Goal: Task Accomplishment & Management: Use online tool/utility

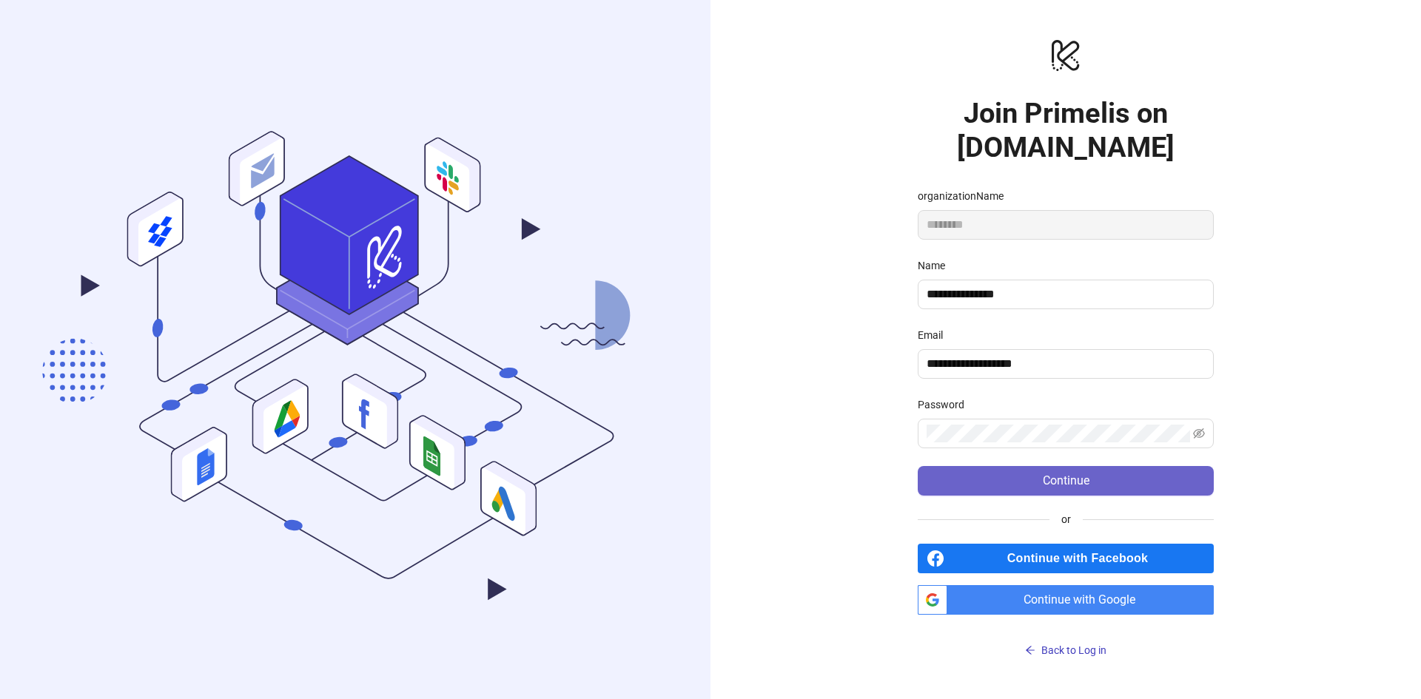
click at [1003, 488] on button "Continue" at bounding box center [1065, 481] width 296 height 30
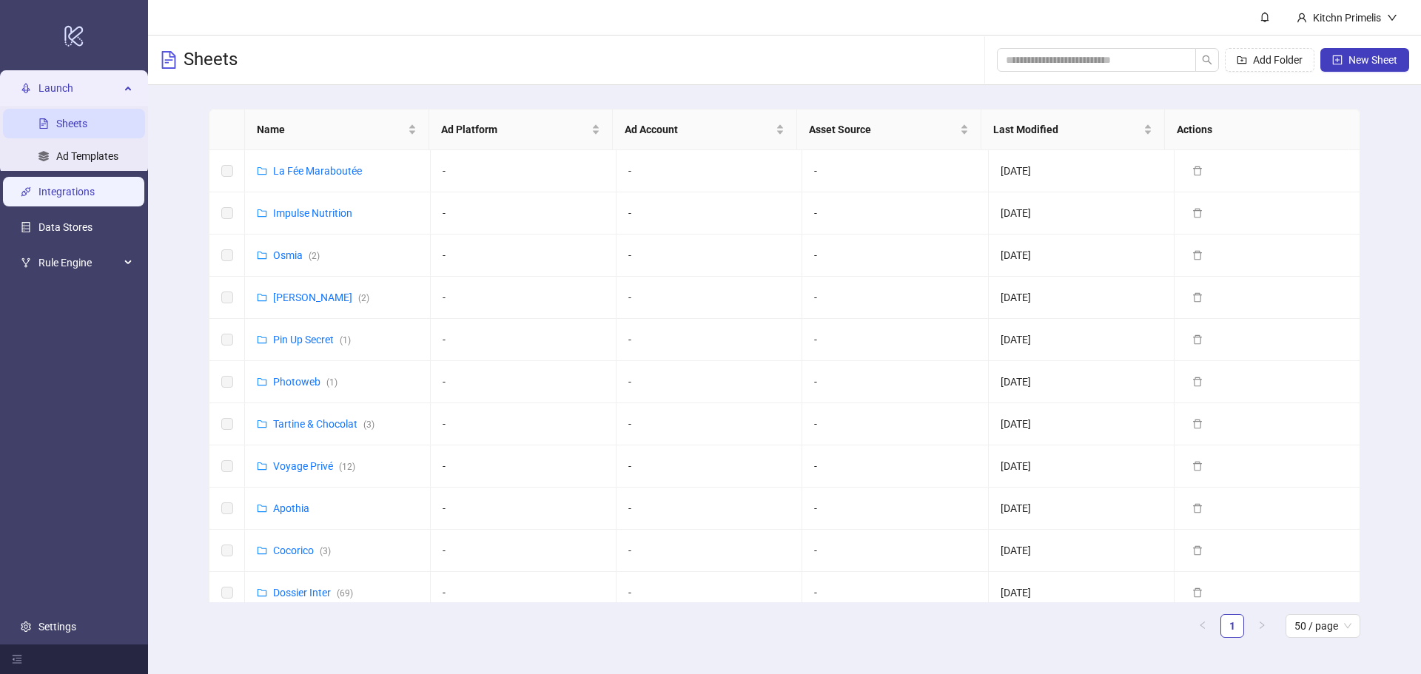
click at [74, 195] on link "Integrations" at bounding box center [66, 192] width 56 height 12
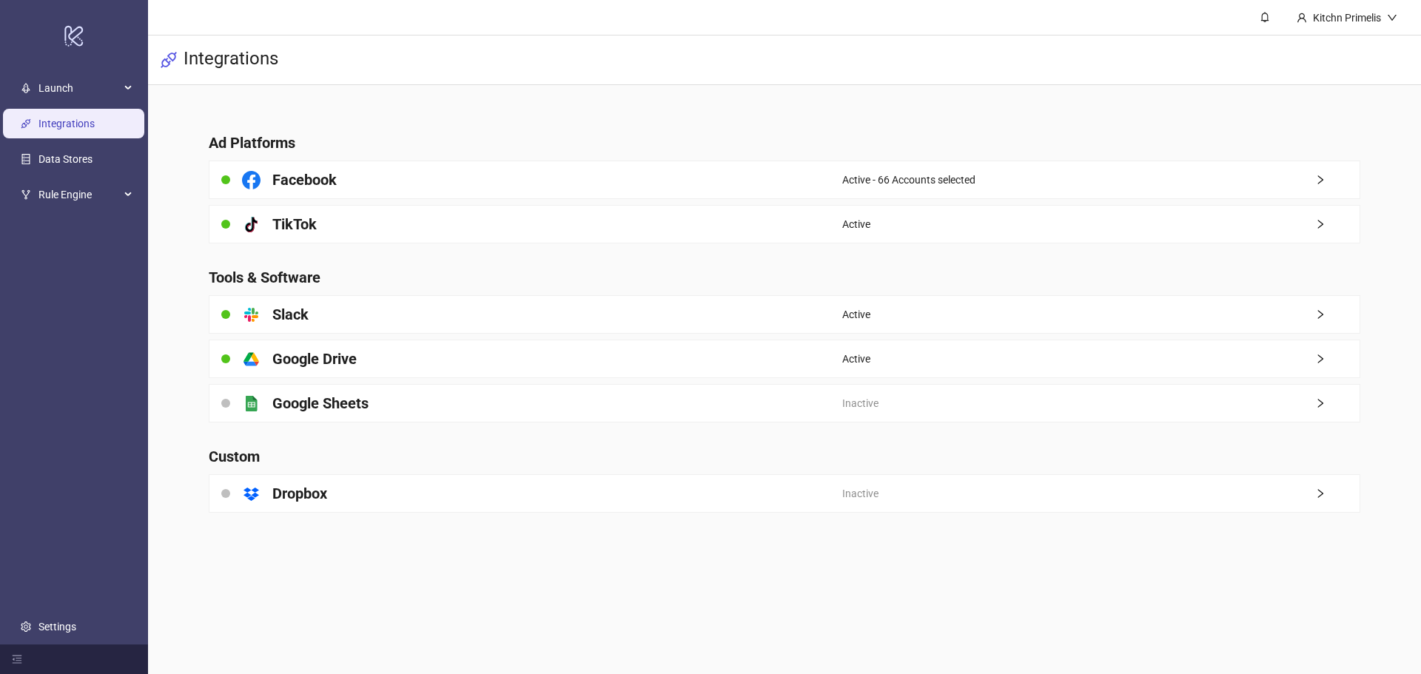
click at [875, 355] on div "Active" at bounding box center [1100, 358] width 517 height 37
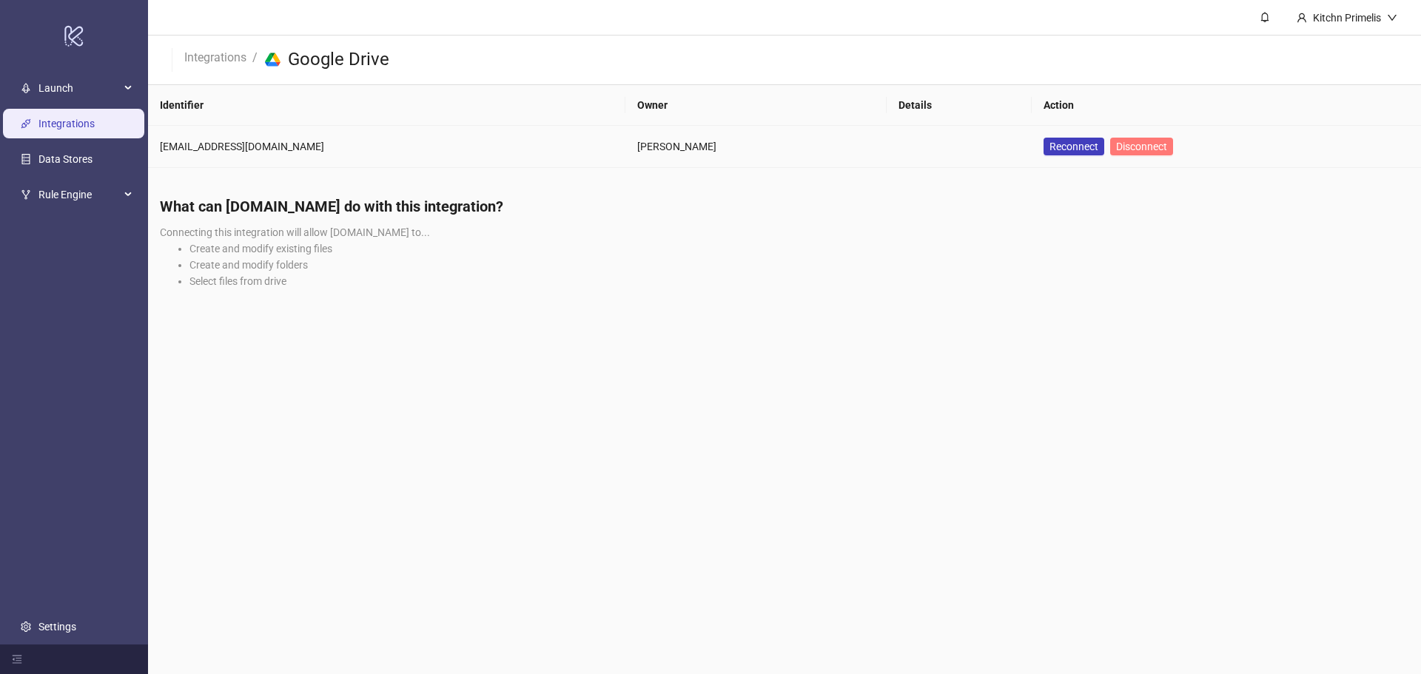
click at [1116, 147] on span "Disconnect" at bounding box center [1141, 147] width 51 height 12
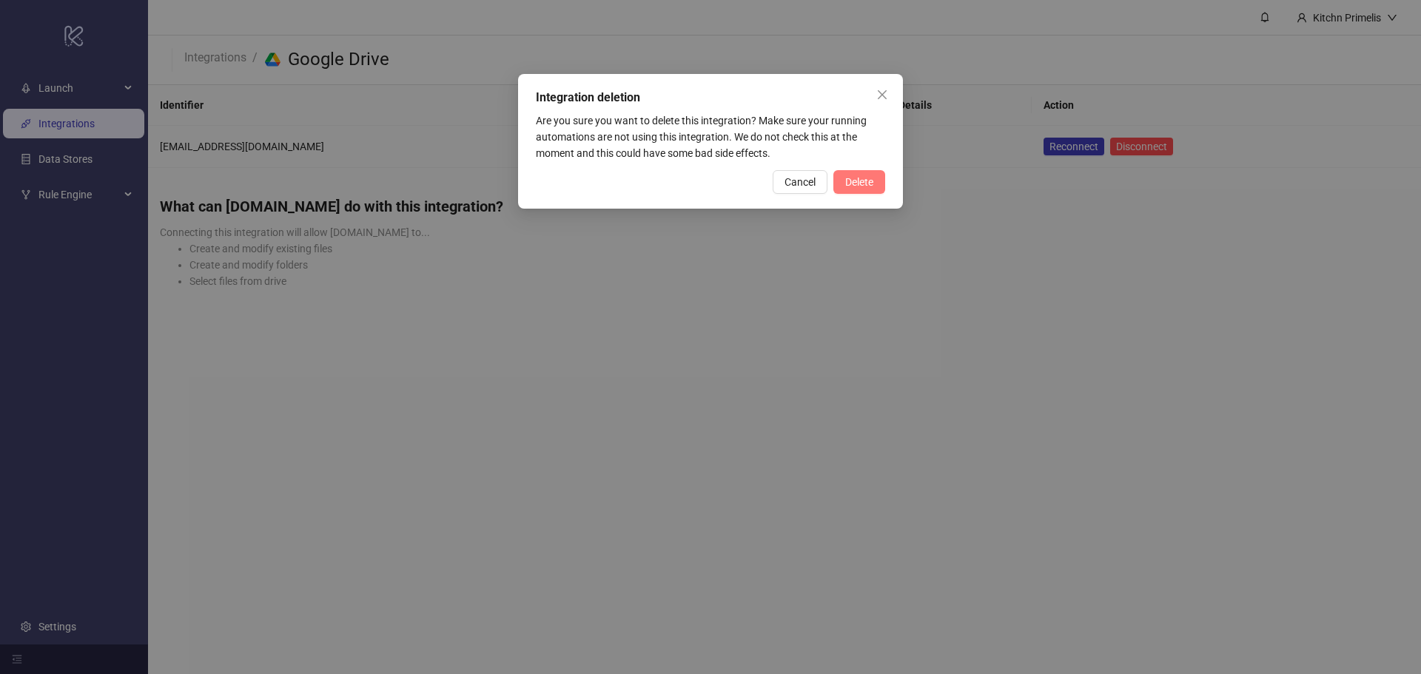
click at [845, 182] on span "Delete" at bounding box center [859, 182] width 28 height 12
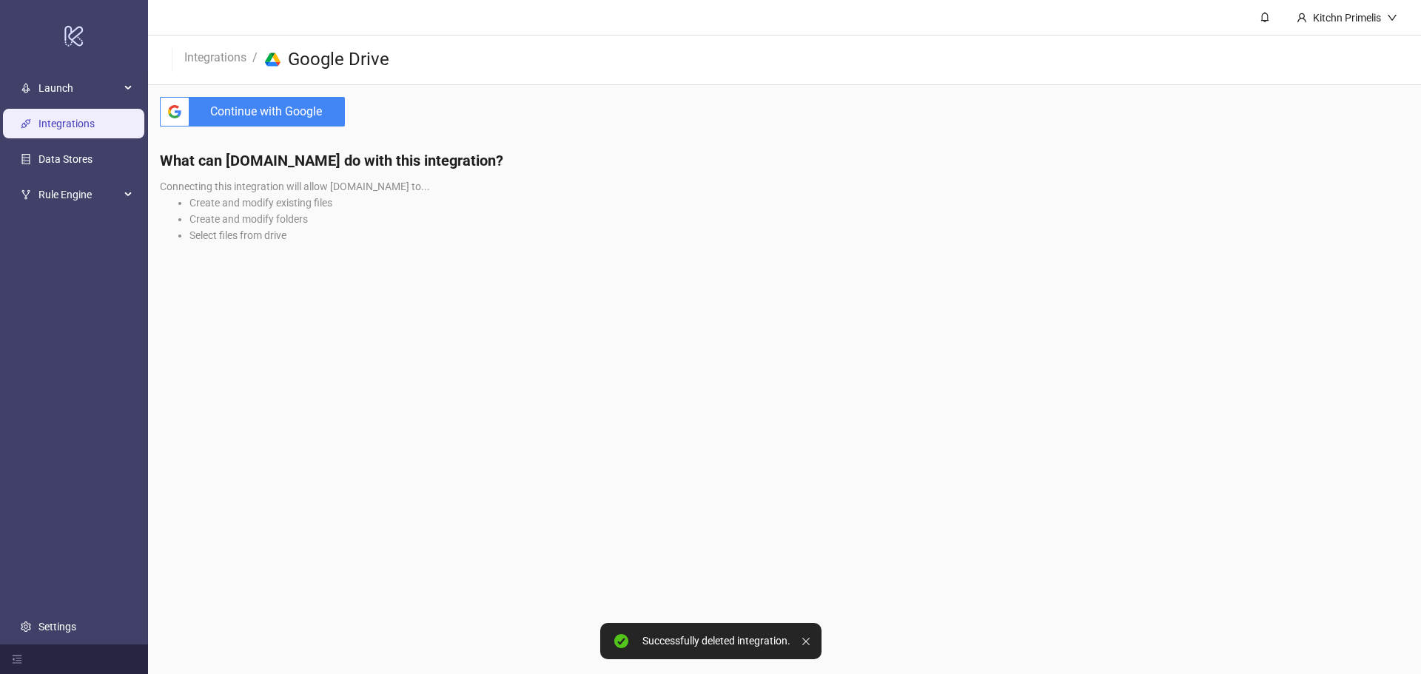
click at [304, 121] on span "Continue with Google" at bounding box center [269, 112] width 149 height 30
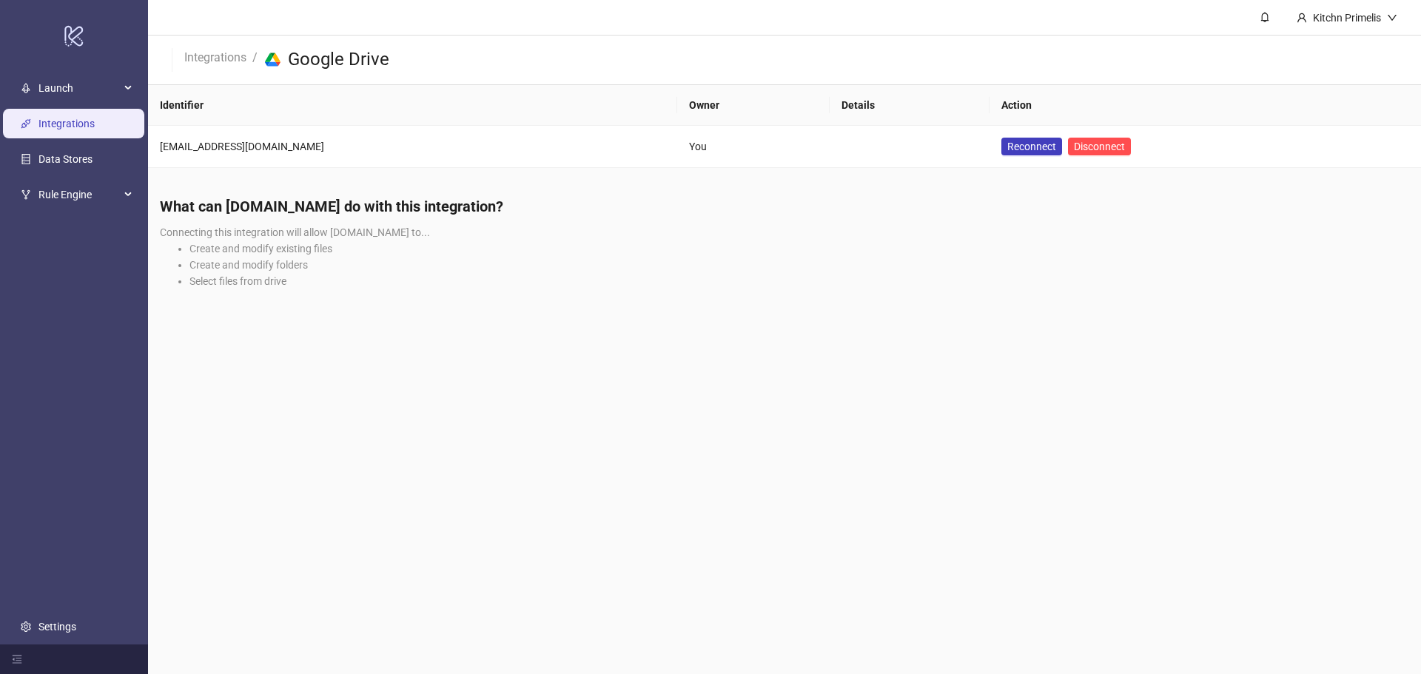
click at [1125, 249] on li "Create and modify existing files" at bounding box center [798, 248] width 1219 height 16
click at [515, 320] on main "Kitchn Primelis Integrations / platform/google_drive Google Drive Identifier Ow…" at bounding box center [784, 337] width 1273 height 674
